Goal: Find specific page/section: Find specific page/section

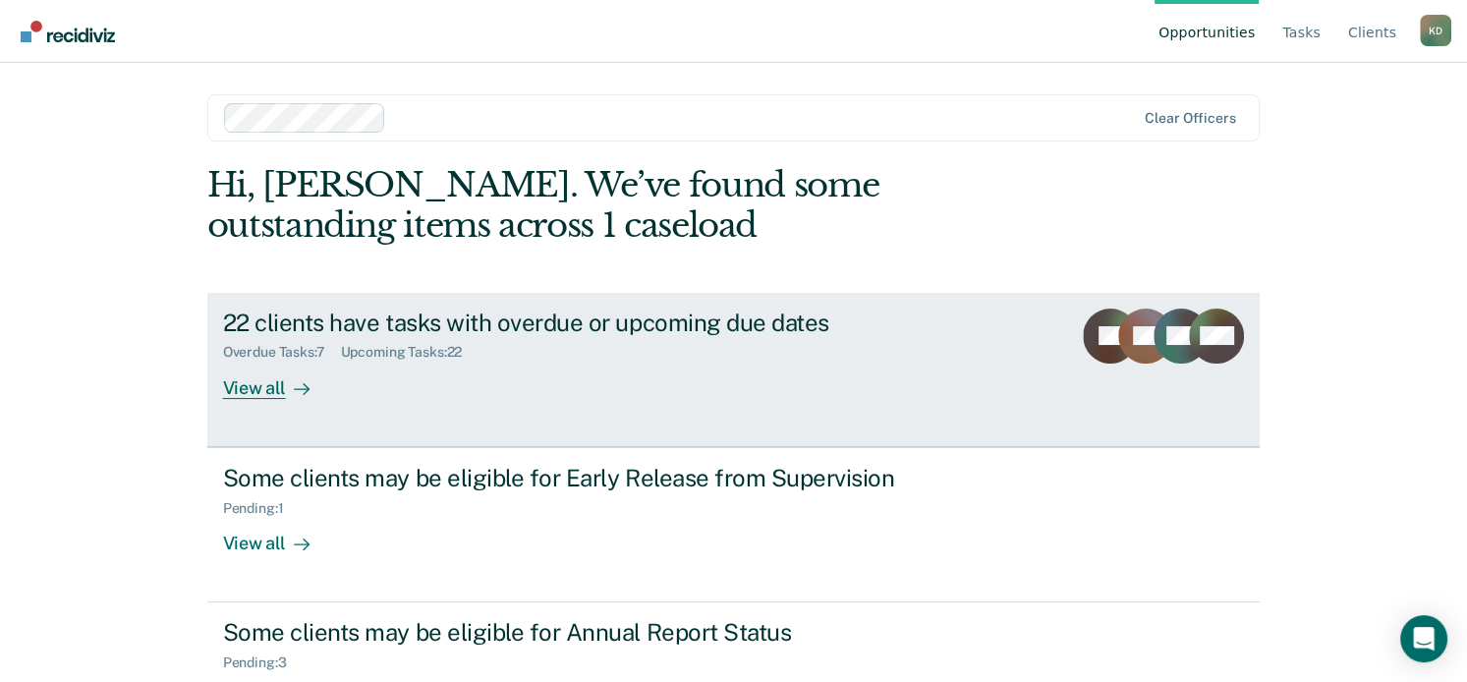
click at [263, 380] on div "View all" at bounding box center [278, 380] width 110 height 38
